Goal: Transaction & Acquisition: Purchase product/service

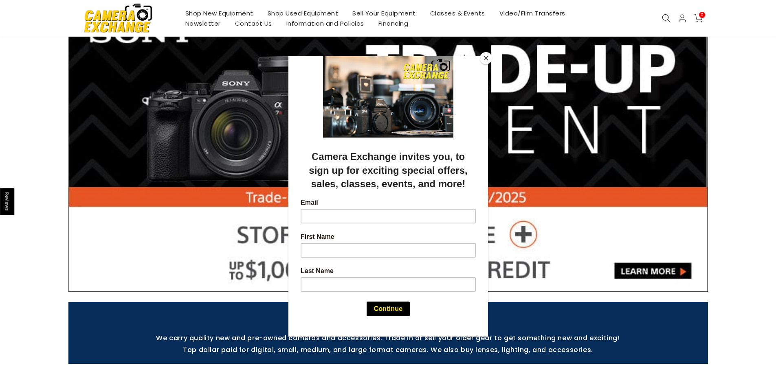
scroll to position [163, 0]
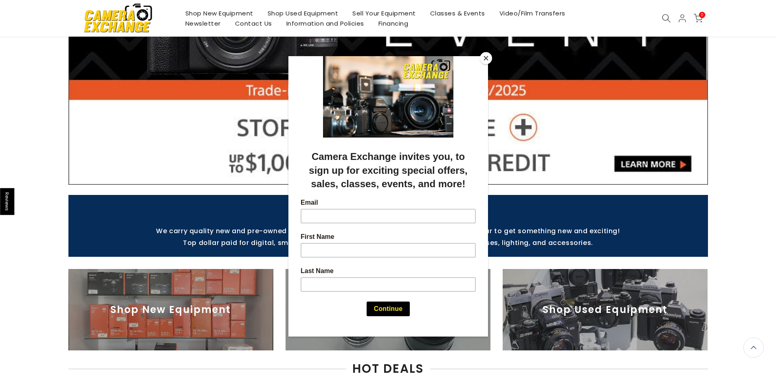
click at [487, 58] on button "Close" at bounding box center [486, 58] width 12 height 12
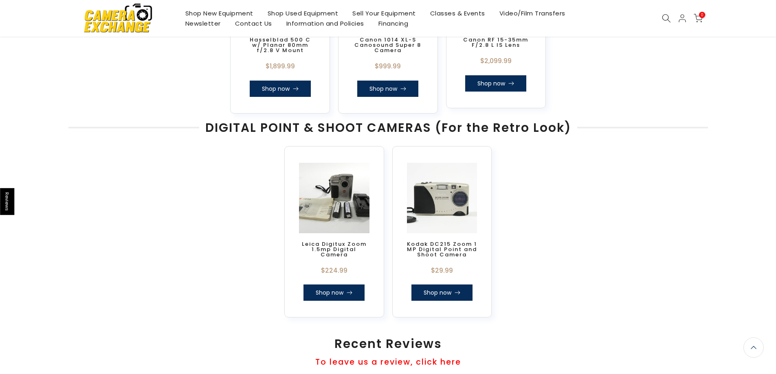
scroll to position [624, 0]
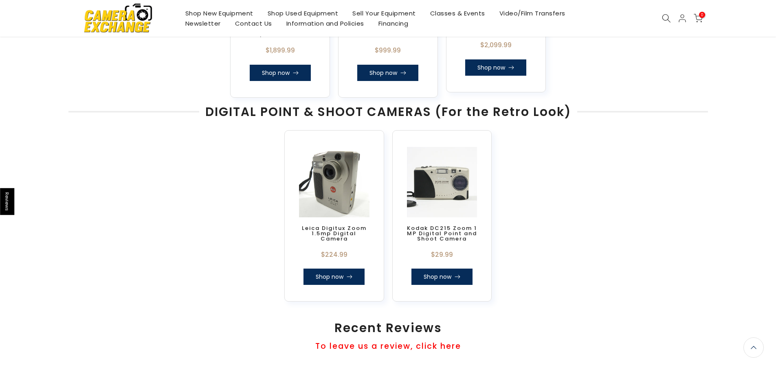
click at [336, 272] on link "Shop now" at bounding box center [333, 277] width 61 height 16
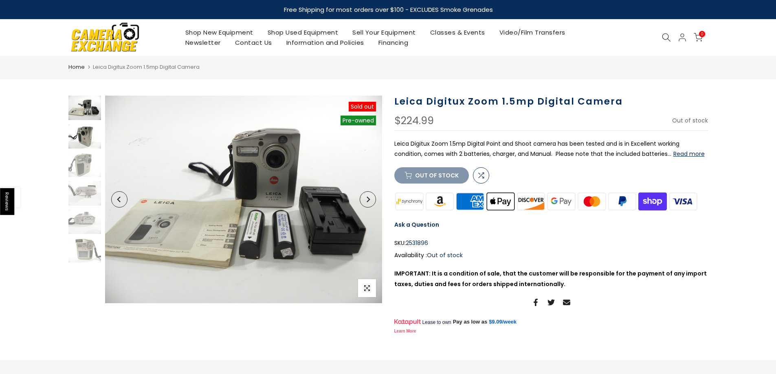
click at [81, 132] on img at bounding box center [84, 136] width 33 height 24
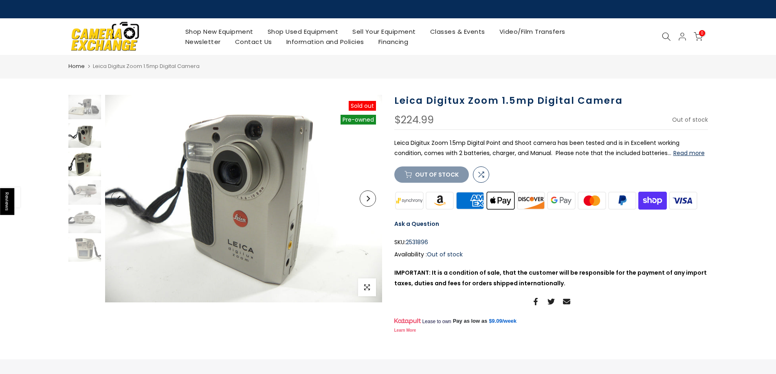
click at [82, 160] on img at bounding box center [84, 164] width 33 height 24
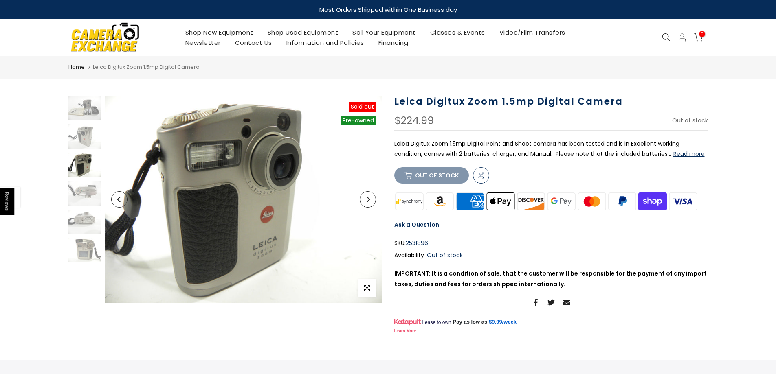
click at [86, 167] on img at bounding box center [84, 165] width 33 height 24
click at [87, 189] on img at bounding box center [84, 193] width 33 height 24
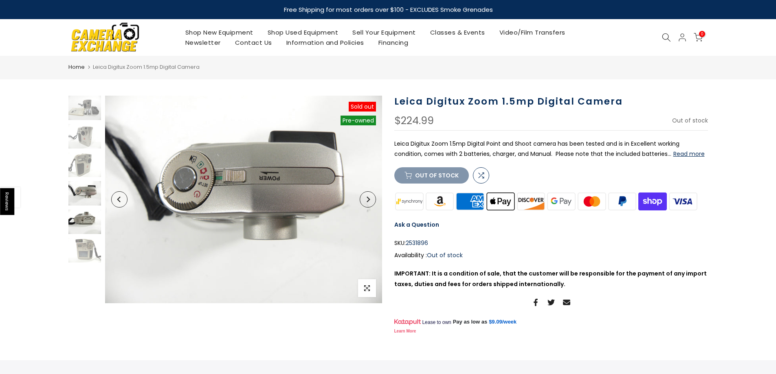
click at [86, 217] on img at bounding box center [84, 222] width 33 height 24
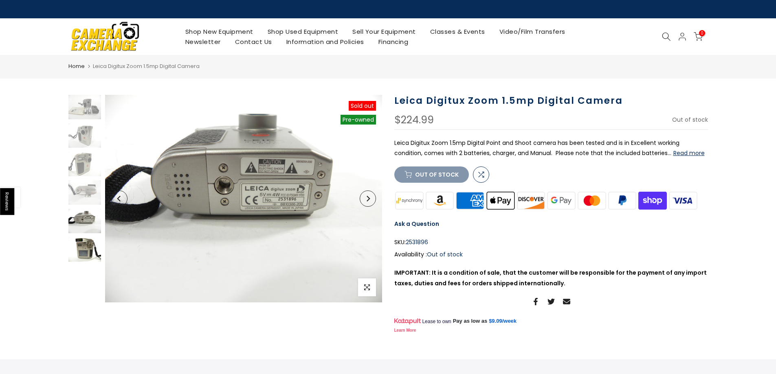
click at [83, 246] on img at bounding box center [84, 249] width 33 height 24
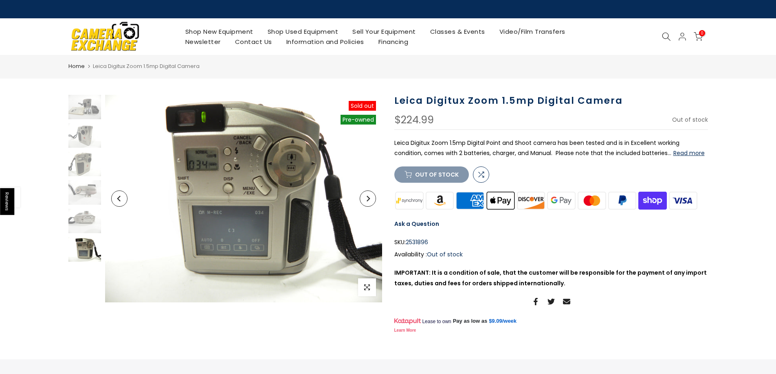
click at [204, 31] on link "Shop New Equipment" at bounding box center [219, 31] width 82 height 10
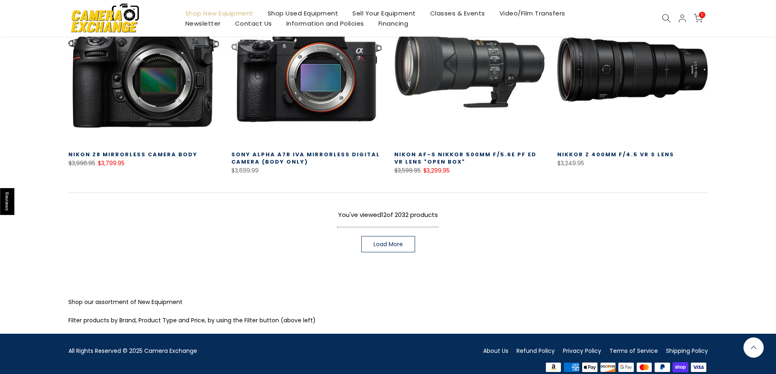
scroll to position [569, 0]
click at [386, 244] on span "Load More" at bounding box center [387, 245] width 29 height 6
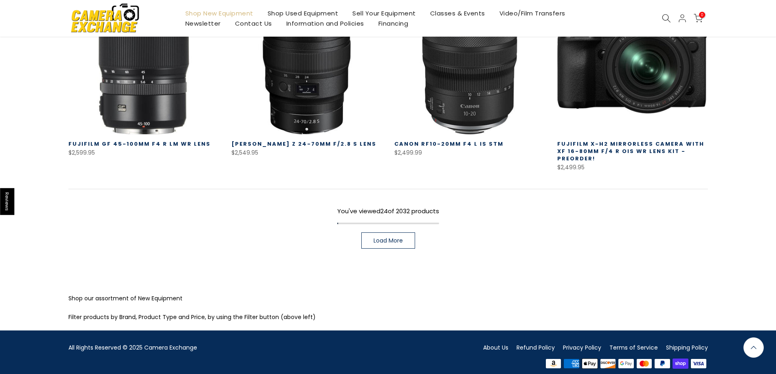
scroll to position [1164, 0]
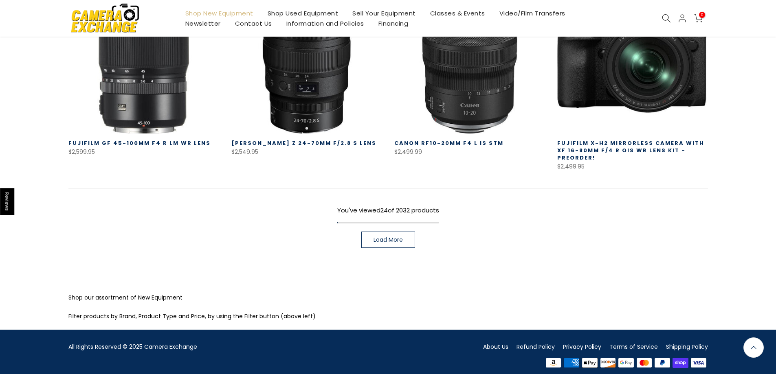
click at [384, 237] on span "Load More" at bounding box center [387, 240] width 29 height 6
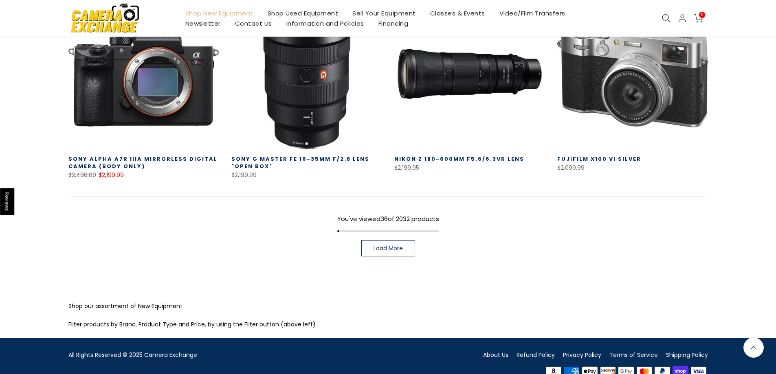
scroll to position [1731, 0]
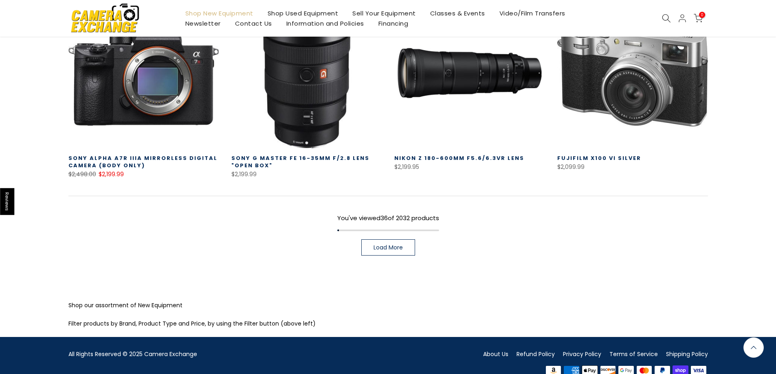
click at [380, 245] on span "Load More" at bounding box center [387, 248] width 29 height 6
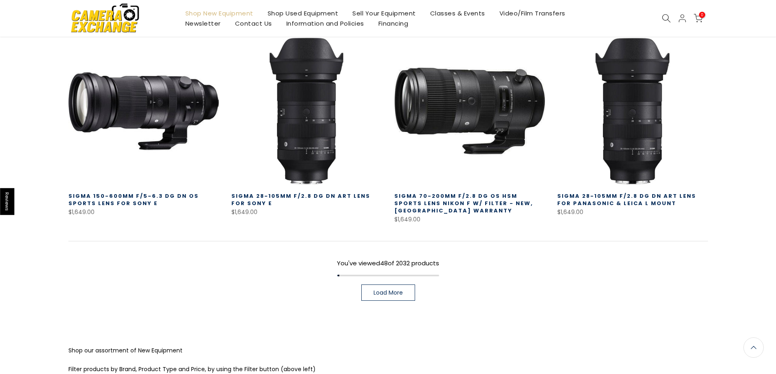
scroll to position [2313, 0]
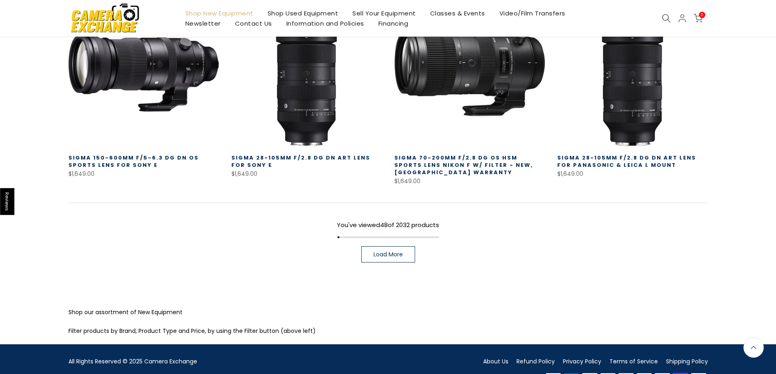
click at [381, 252] on span "Load More" at bounding box center [387, 255] width 29 height 6
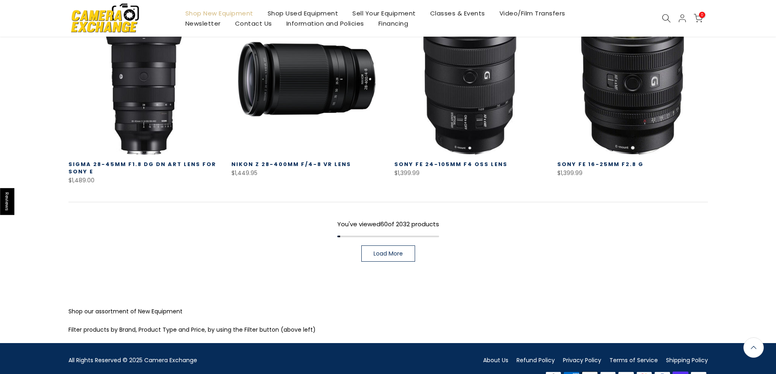
scroll to position [2894, 0]
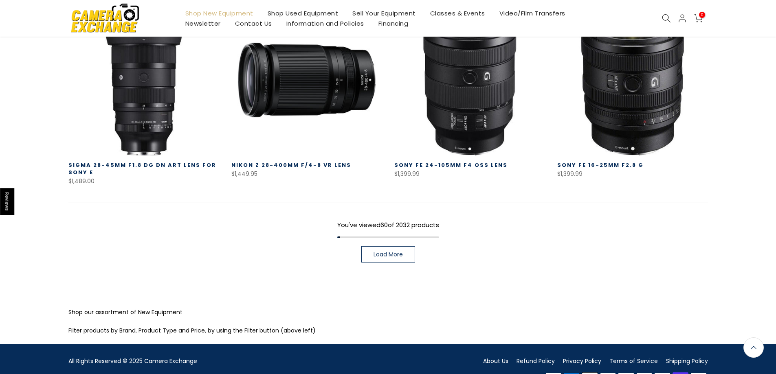
click at [395, 252] on span "Load More" at bounding box center [387, 255] width 29 height 6
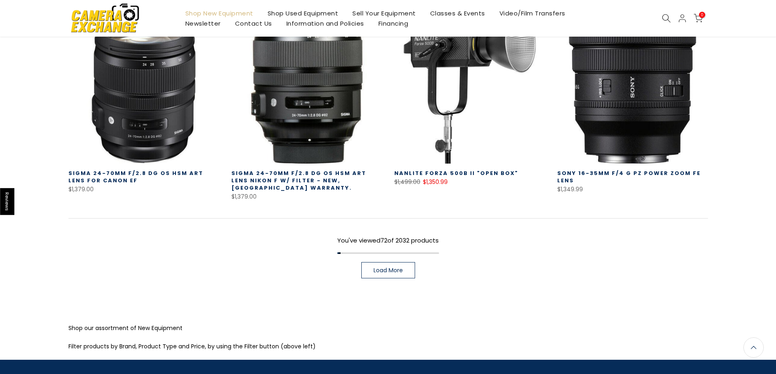
scroll to position [3476, 0]
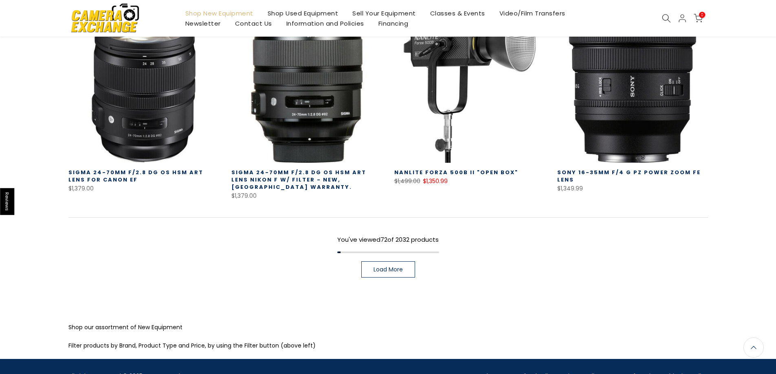
click at [359, 252] on div at bounding box center [388, 253] width 102 height 2
click at [360, 252] on div at bounding box center [388, 253] width 102 height 2
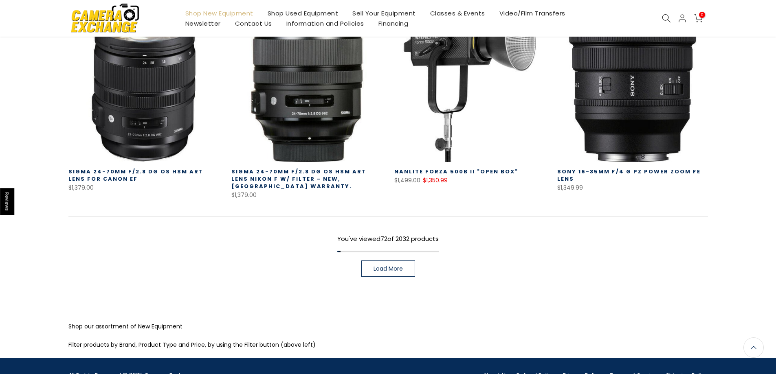
scroll to position [3475, 0]
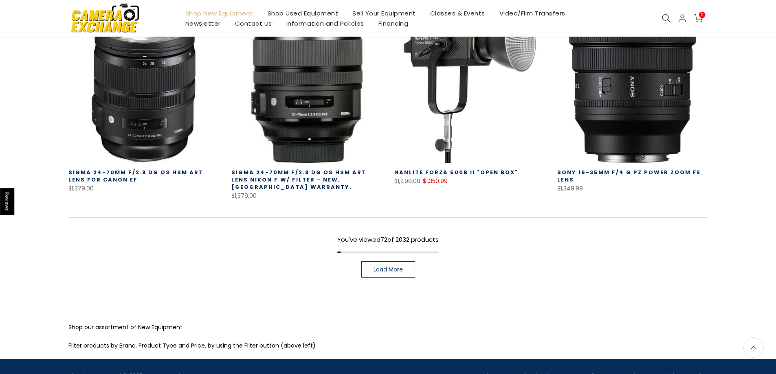
click at [360, 252] on div at bounding box center [388, 253] width 102 height 2
click at [386, 267] on span "Load More" at bounding box center [387, 270] width 29 height 6
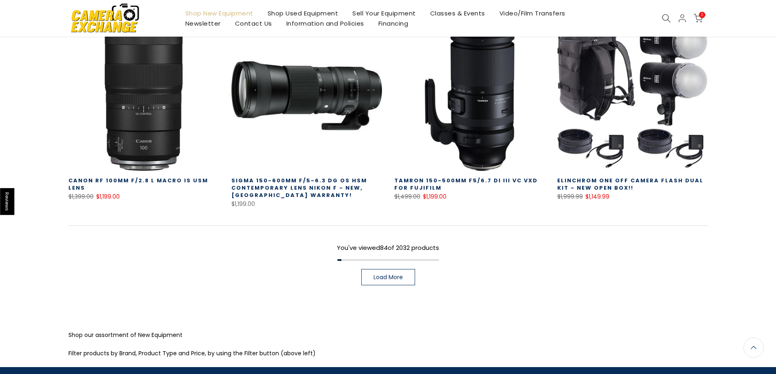
scroll to position [4065, 0]
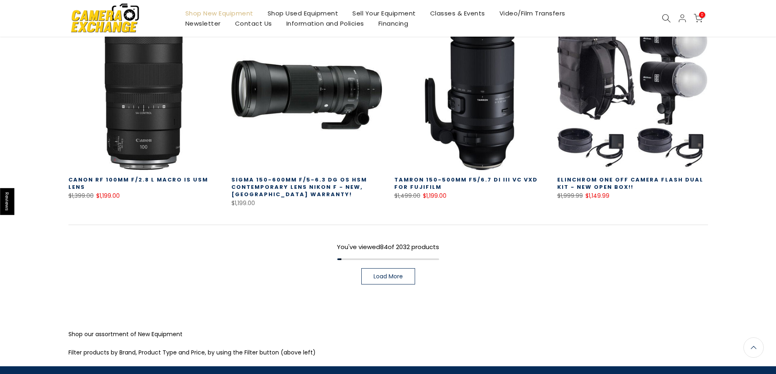
click at [399, 274] on span "Load More" at bounding box center [387, 277] width 29 height 6
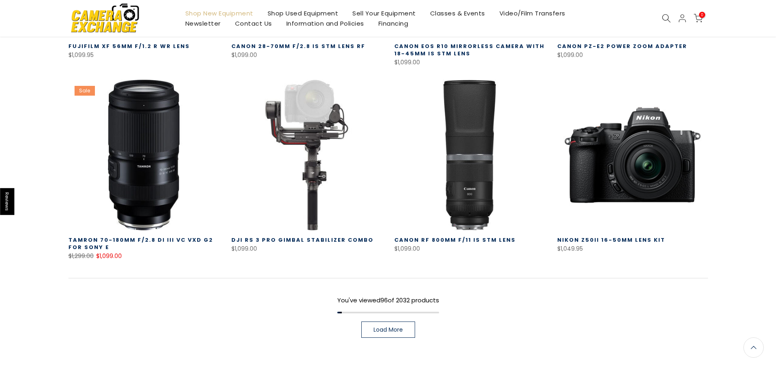
scroll to position [4647, 0]
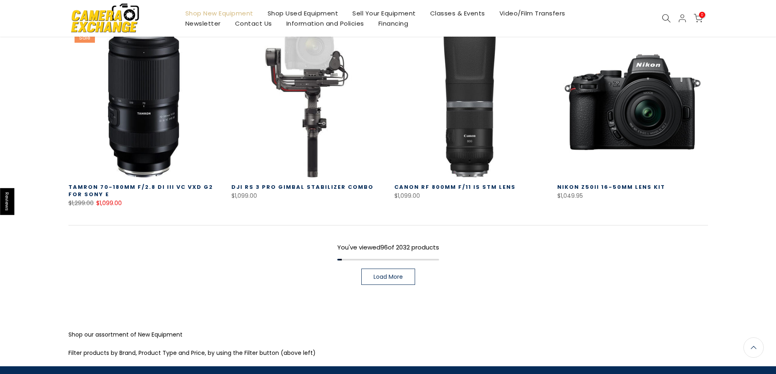
click at [400, 274] on span "Load More" at bounding box center [387, 277] width 29 height 6
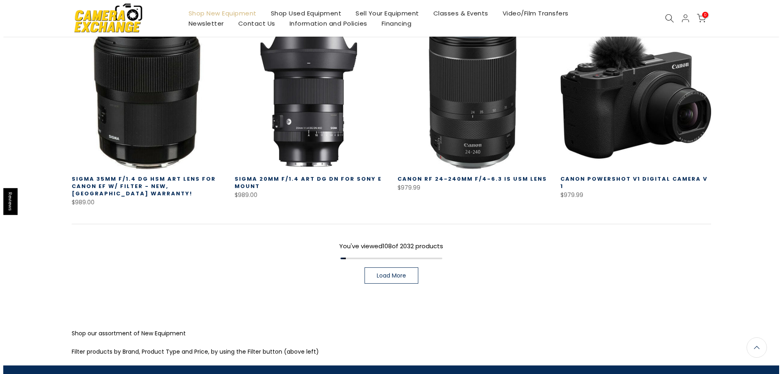
scroll to position [5243, 0]
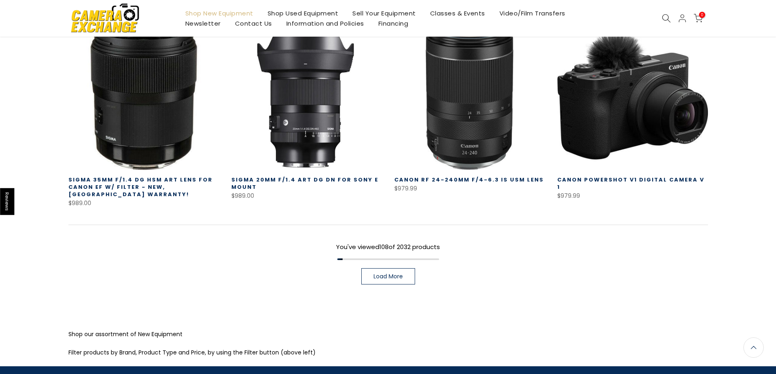
click at [666, 18] on icon at bounding box center [666, 18] width 9 height 9
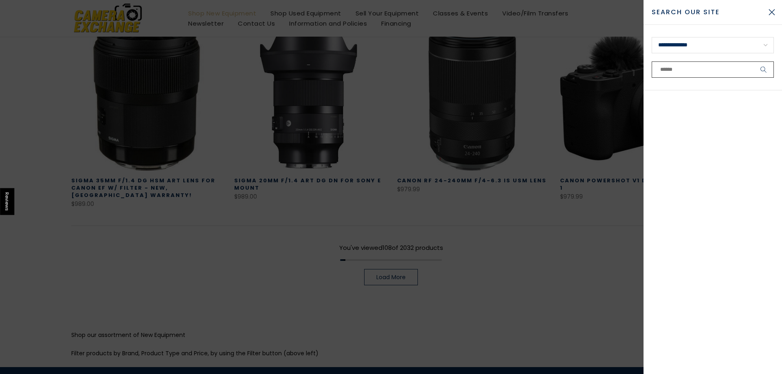
scroll to position [5244, 0]
click at [766, 43] on select "**********" at bounding box center [713, 45] width 122 height 16
select select "**********"
click at [652, 37] on select "**********" at bounding box center [713, 45] width 122 height 16
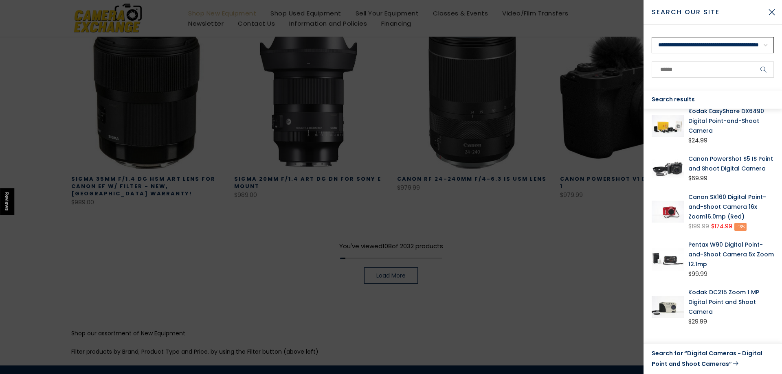
scroll to position [5243, 0]
click at [709, 204] on link "Canon SX160 Digital Point-and-Shoot Camera 16x Zoom16.0mp (Red)" at bounding box center [731, 206] width 86 height 29
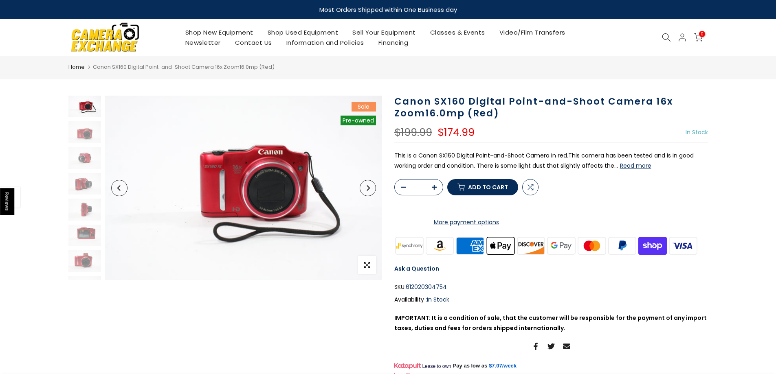
click at [208, 32] on link "Shop New Equipment" at bounding box center [219, 32] width 82 height 10
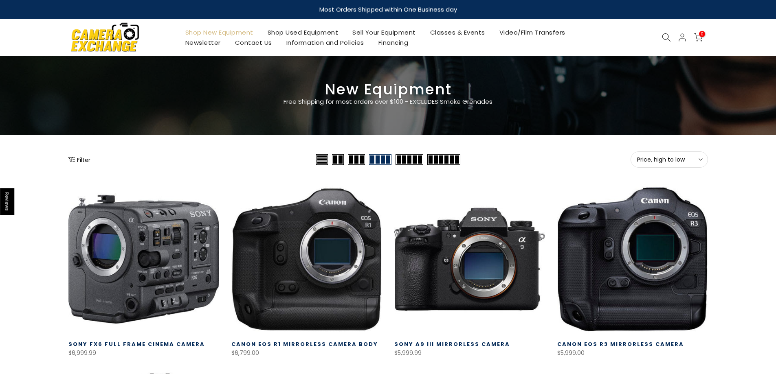
click at [665, 37] on icon at bounding box center [666, 37] width 9 height 9
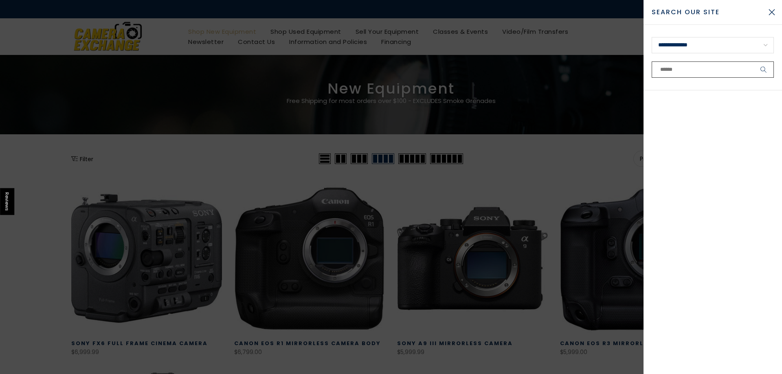
click at [676, 69] on input "text" at bounding box center [713, 69] width 122 height 16
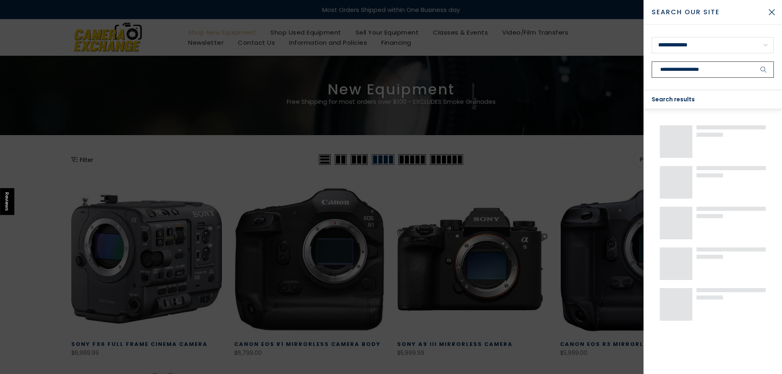
type input "**********"
click at [753, 61] on button "submit" at bounding box center [763, 69] width 20 height 16
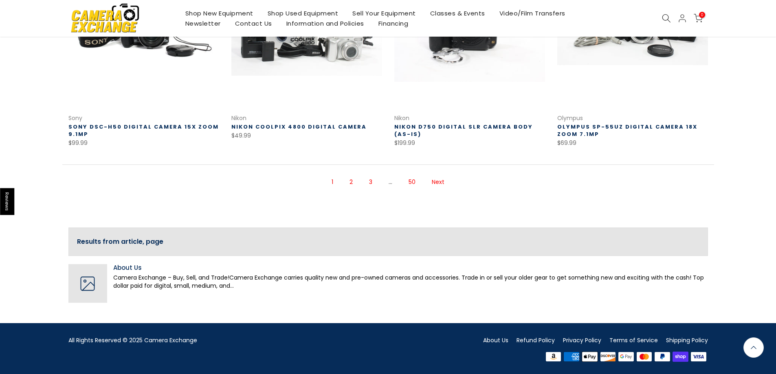
scroll to position [625, 0]
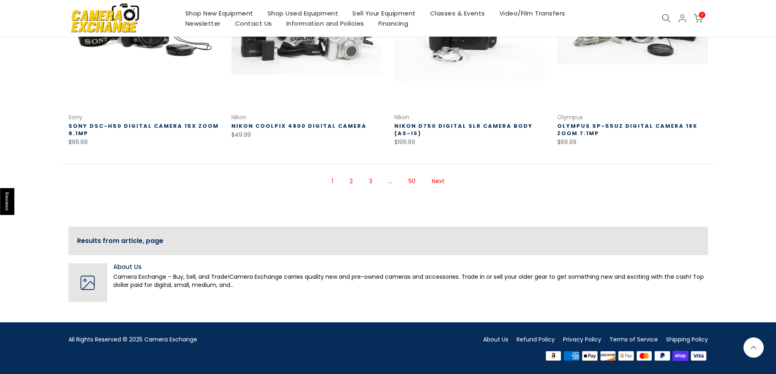
click at [350, 180] on link "2" at bounding box center [350, 181] width 11 height 14
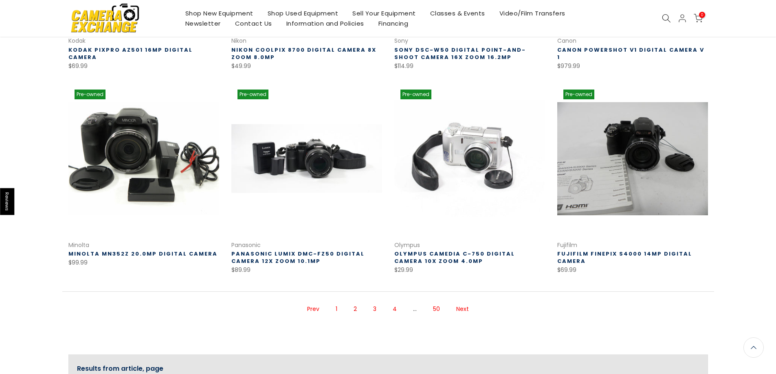
scroll to position [498, 0]
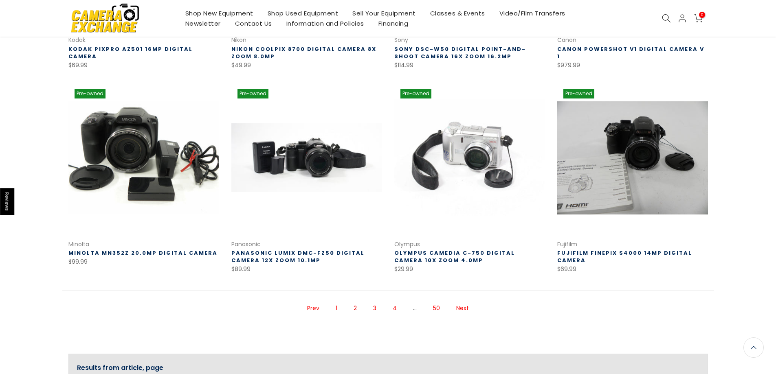
click at [376, 308] on link "3" at bounding box center [374, 308] width 11 height 14
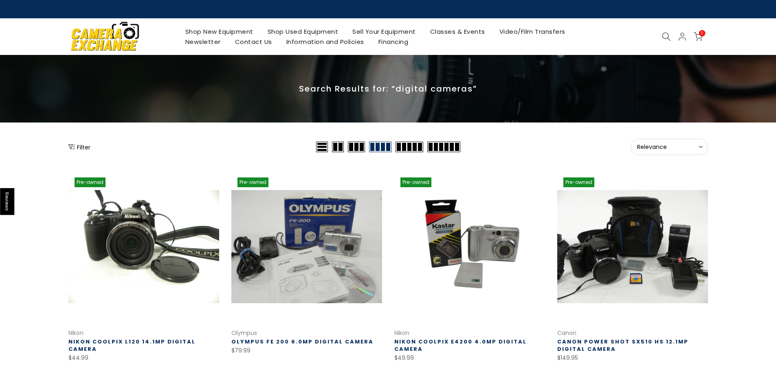
click at [665, 36] on icon at bounding box center [666, 36] width 9 height 9
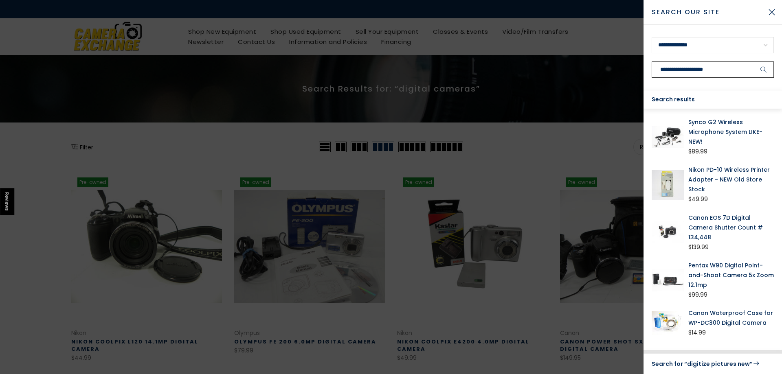
type input "**********"
click at [763, 68] on icon "submit" at bounding box center [763, 69] width 7 height 7
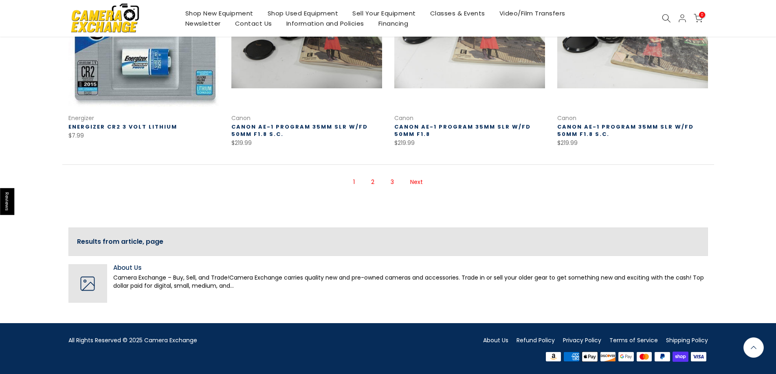
scroll to position [633, 0]
